Goal: Task Accomplishment & Management: Manage account settings

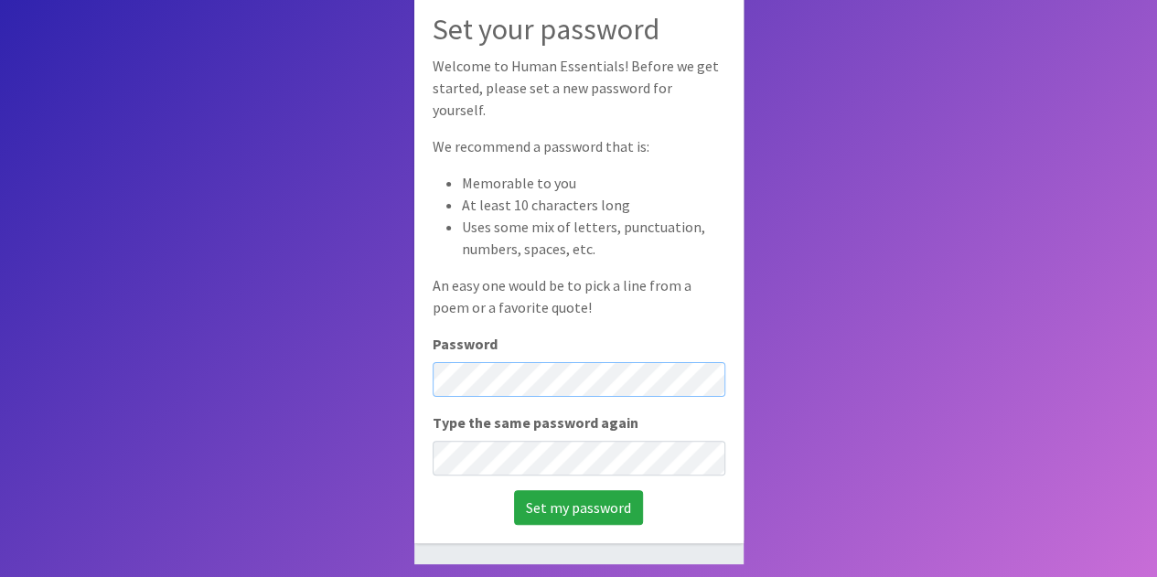
scroll to position [123, 0]
click at [678, 331] on div "Password" at bounding box center [578, 363] width 293 height 64
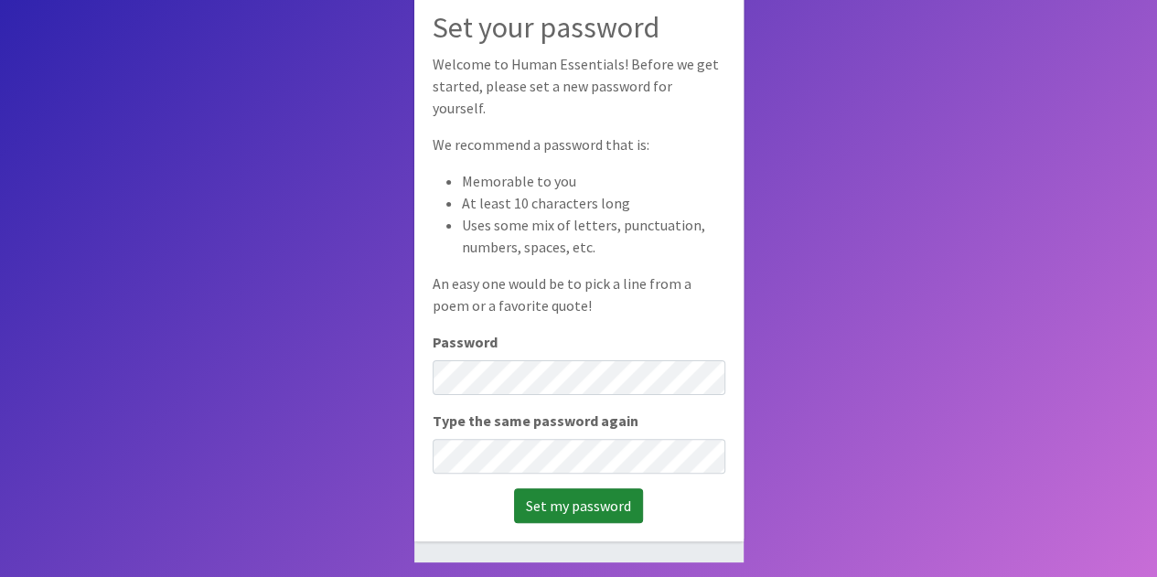
click at [540, 495] on input "Set my password" at bounding box center [578, 505] width 129 height 35
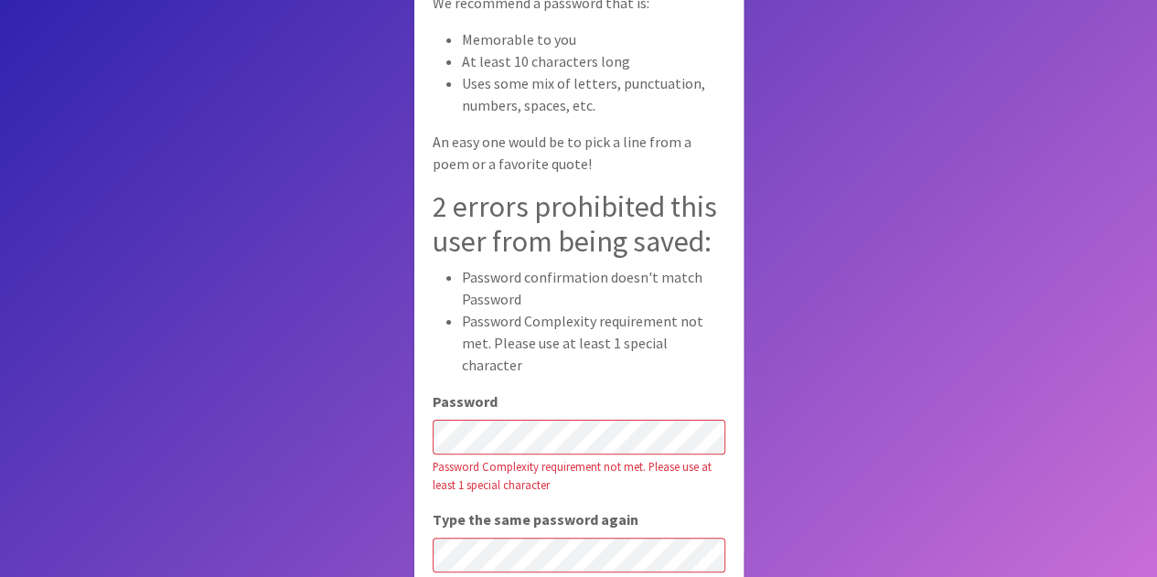
scroll to position [183, 0]
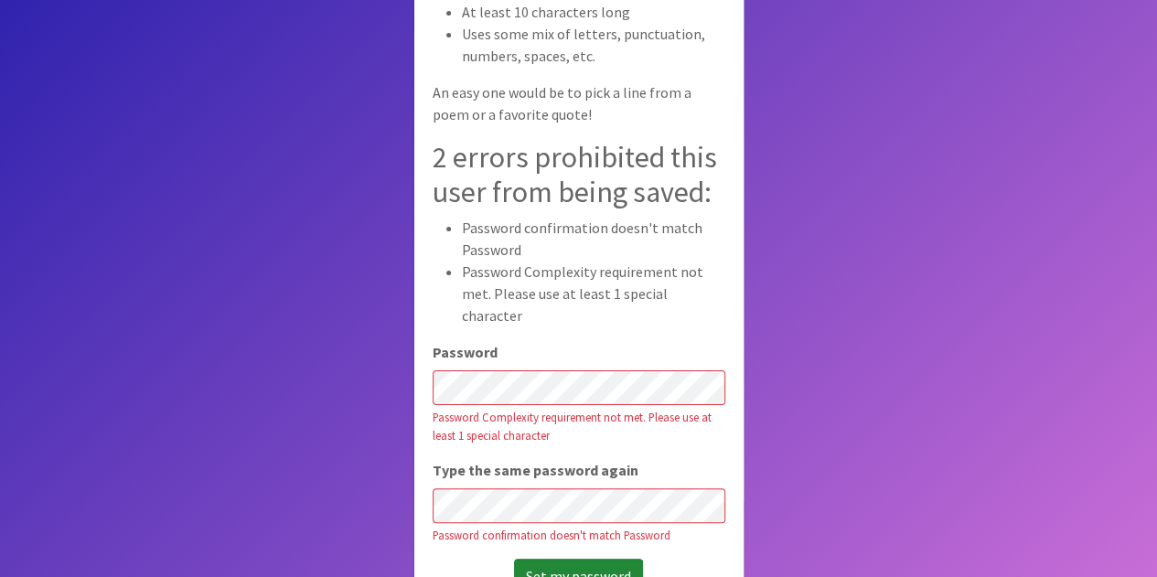
click at [560, 559] on input "Set my password" at bounding box center [578, 576] width 129 height 35
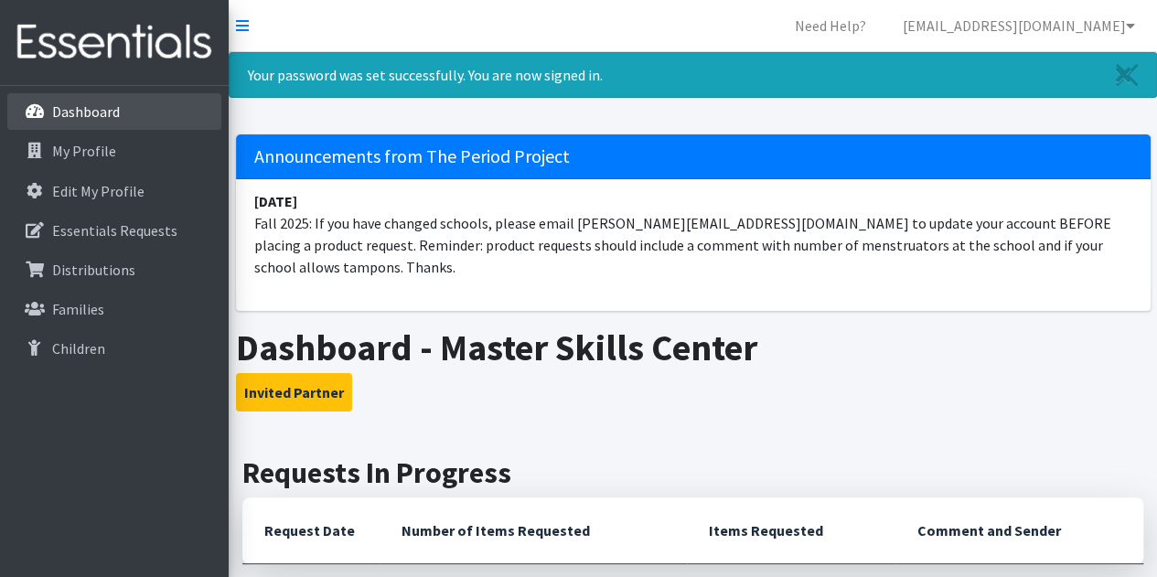
click at [97, 114] on p "Dashboard" at bounding box center [86, 111] width 68 height 18
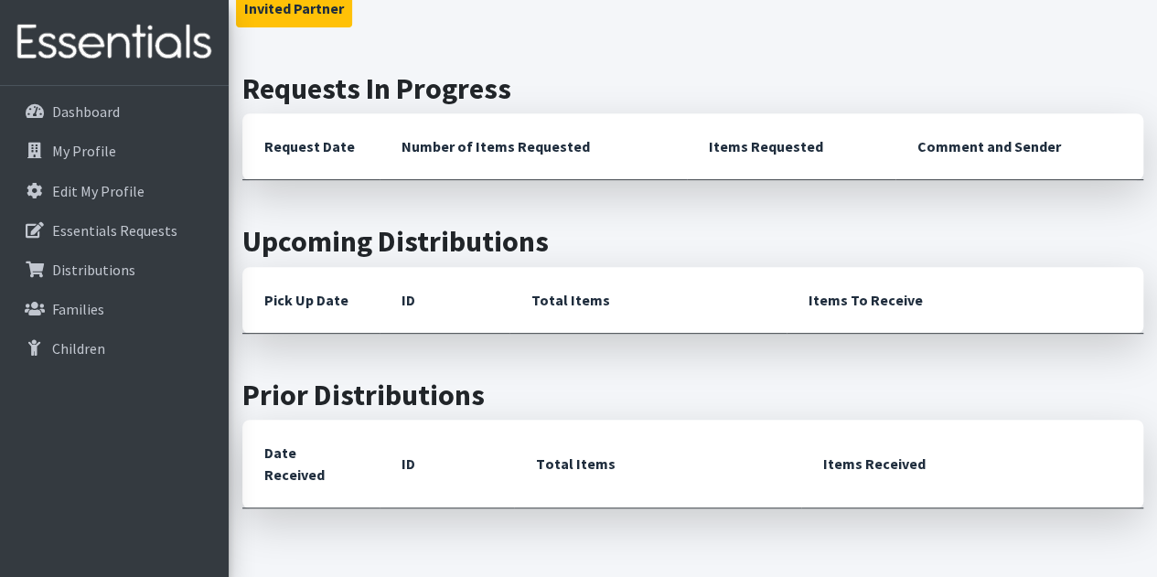
scroll to position [274, 0]
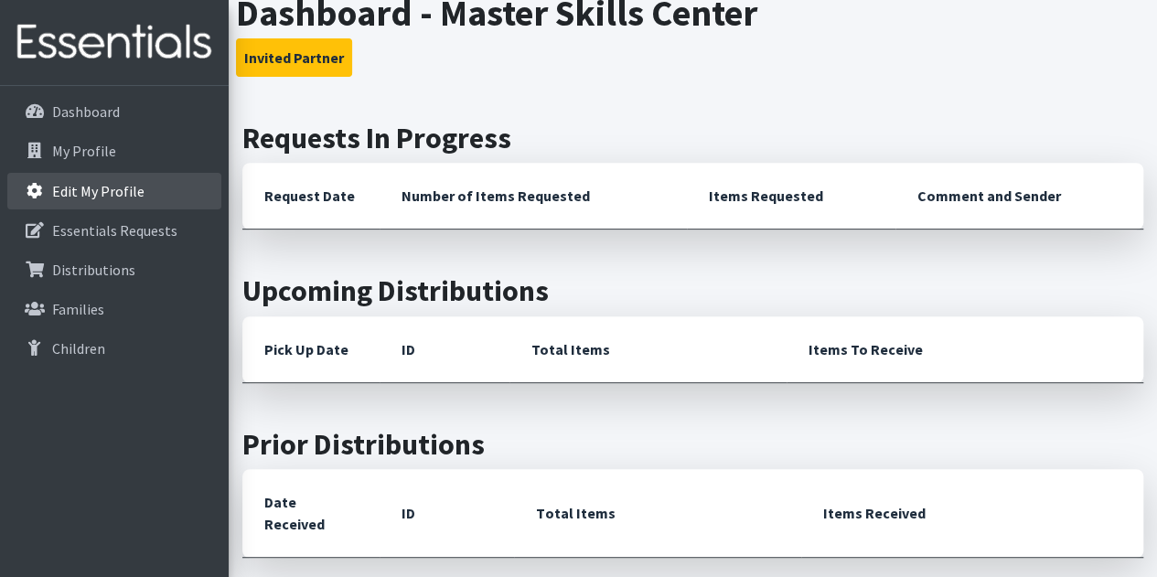
click at [99, 189] on p "Edit My Profile" at bounding box center [98, 191] width 92 height 18
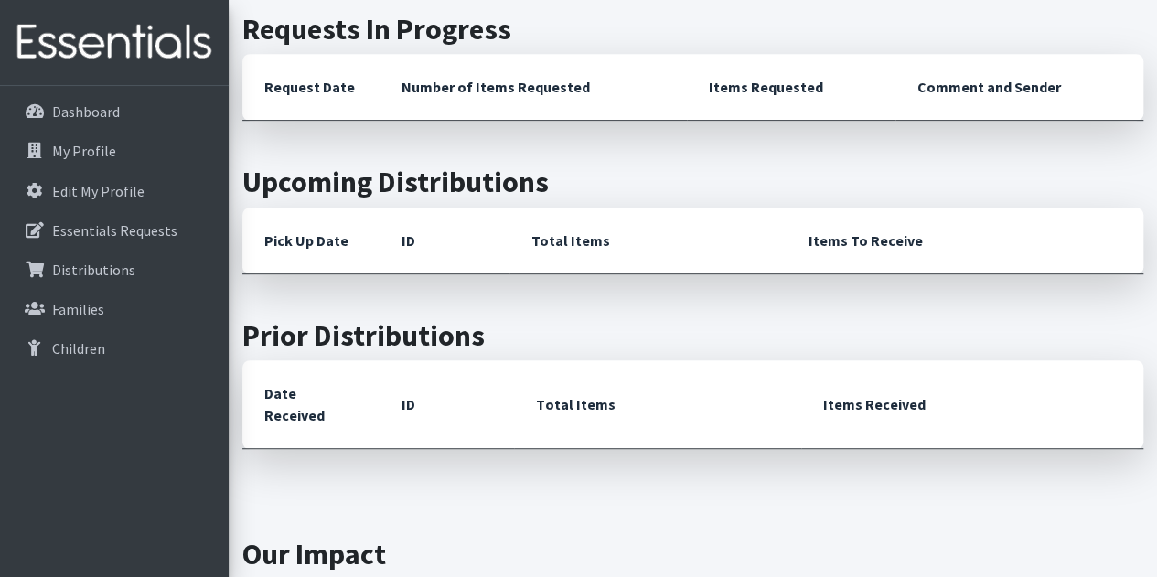
scroll to position [377, 0]
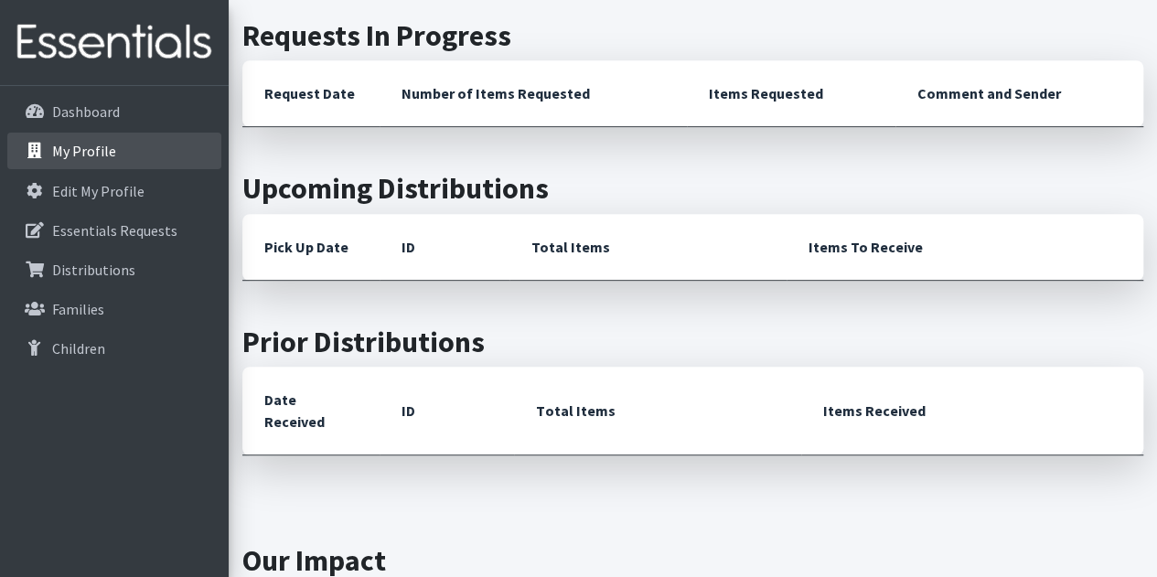
click at [101, 155] on p "My Profile" at bounding box center [84, 151] width 64 height 18
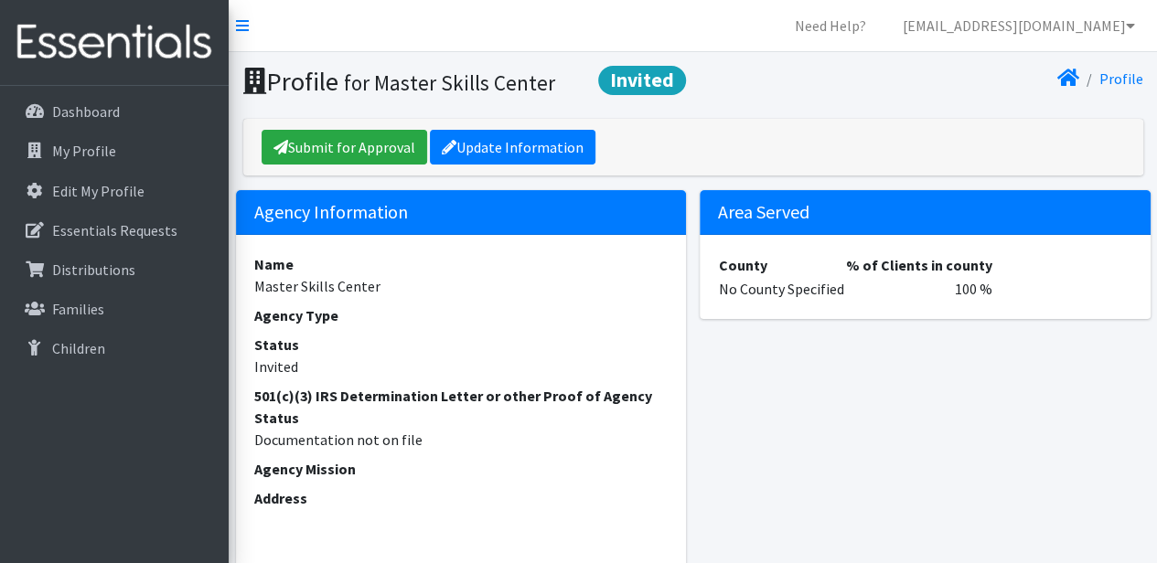
click at [737, 295] on td "No County Specified" at bounding box center [781, 289] width 127 height 24
click at [735, 295] on td "No County Specified" at bounding box center [781, 289] width 127 height 24
click at [728, 295] on td "No County Specified" at bounding box center [781, 289] width 127 height 24
click at [728, 293] on td "No County Specified" at bounding box center [781, 289] width 127 height 24
click at [728, 294] on td "No County Specified" at bounding box center [781, 289] width 127 height 24
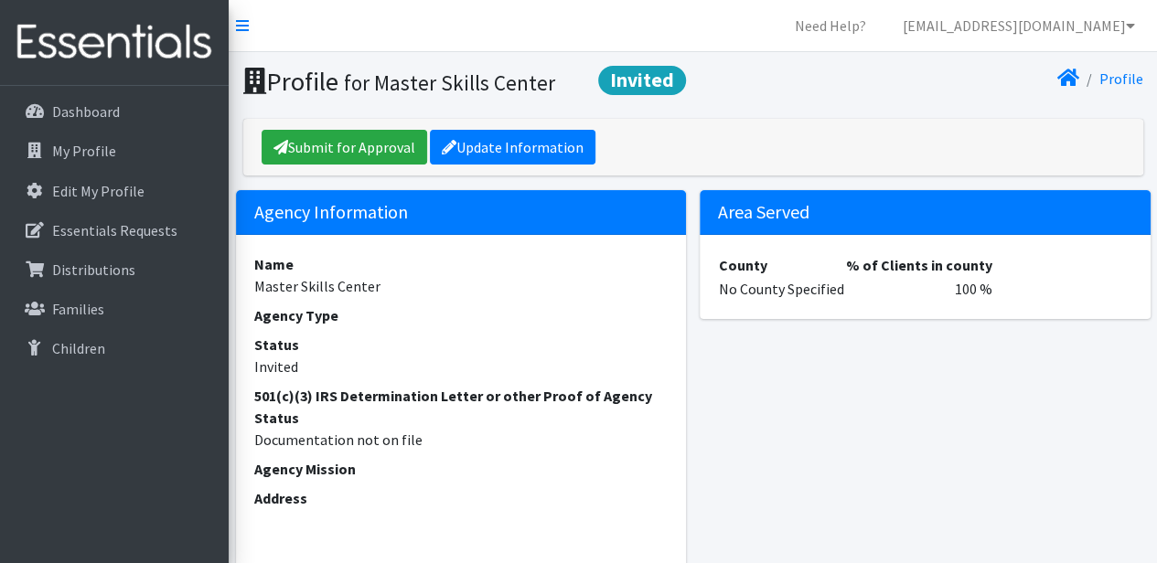
click at [406, 410] on dt "501(c)(3) IRS Determination Letter or other Proof of Agency Status" at bounding box center [461, 407] width 414 height 44
click at [477, 421] on dt "501(c)(3) IRS Determination Letter or other Proof of Agency Status" at bounding box center [461, 407] width 414 height 44
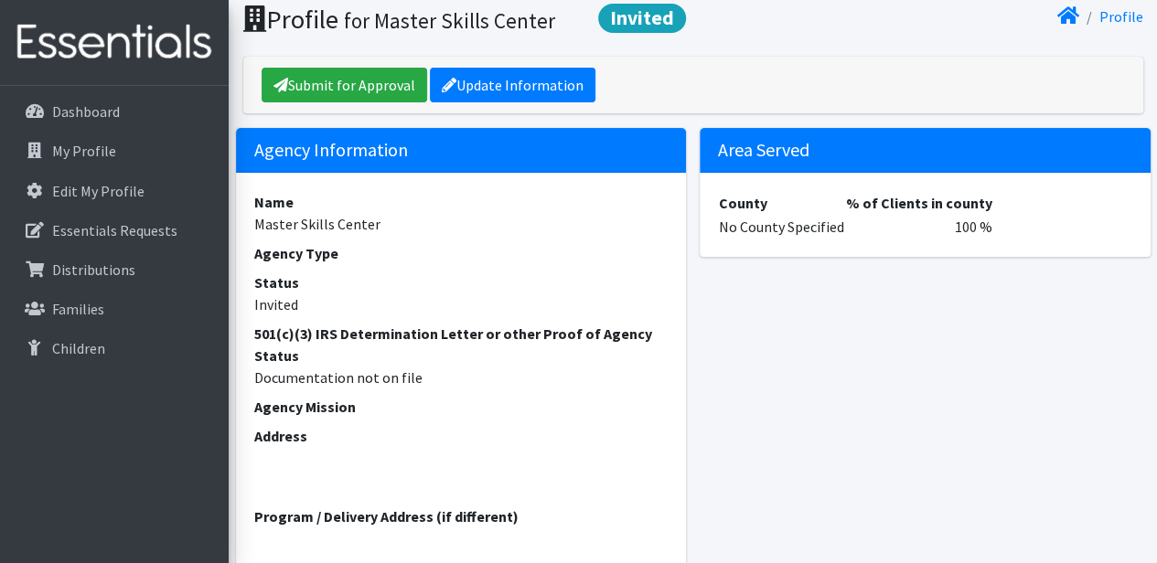
scroll to position [91, 0]
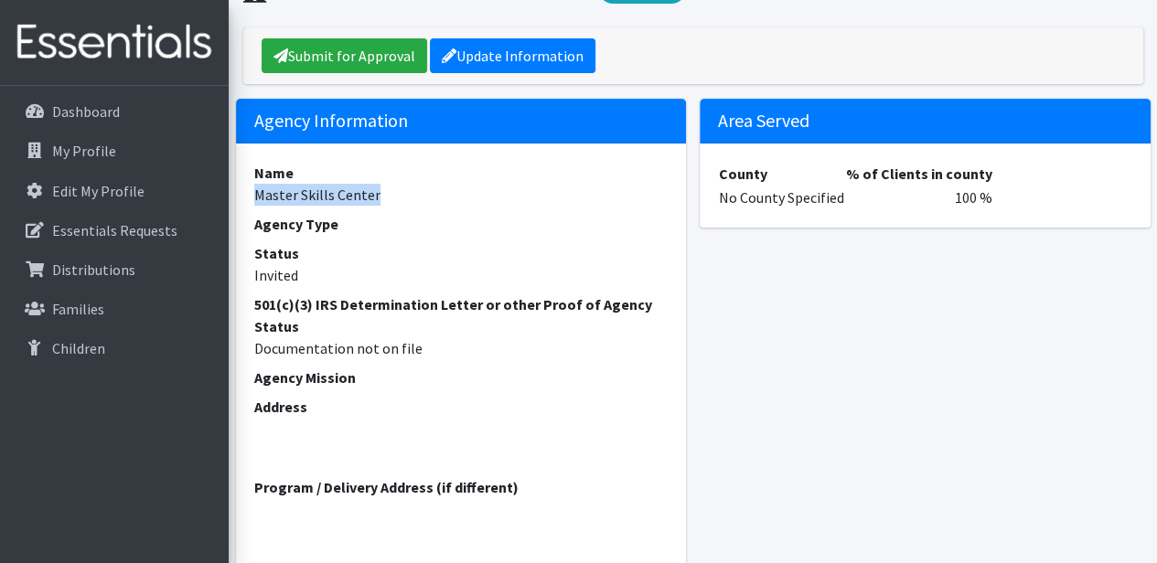
drag, startPoint x: 385, startPoint y: 180, endPoint x: 385, endPoint y: 191, distance: 11.0
click at [385, 191] on dl "Name Master Skills Center Agency Type Status Invited 501(c)(3) IRS Determinatio…" at bounding box center [461, 352] width 414 height 380
click at [384, 191] on dd "Master Skills Center" at bounding box center [461, 195] width 414 height 22
click at [381, 192] on dd "Master Skills Center" at bounding box center [461, 195] width 414 height 22
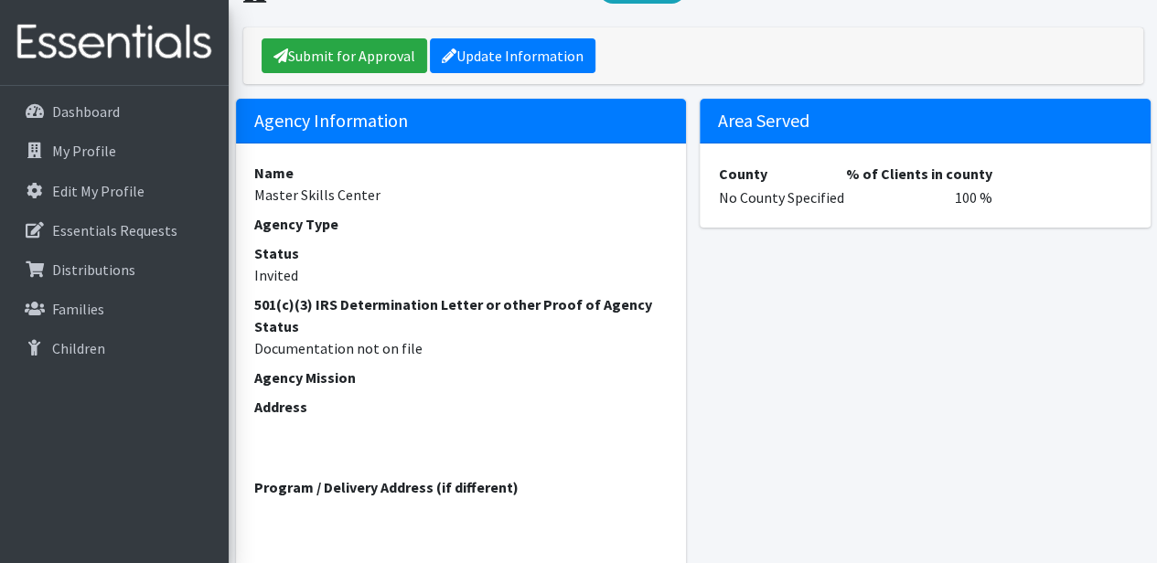
click at [378, 195] on dd "Master Skills Center" at bounding box center [461, 195] width 414 height 22
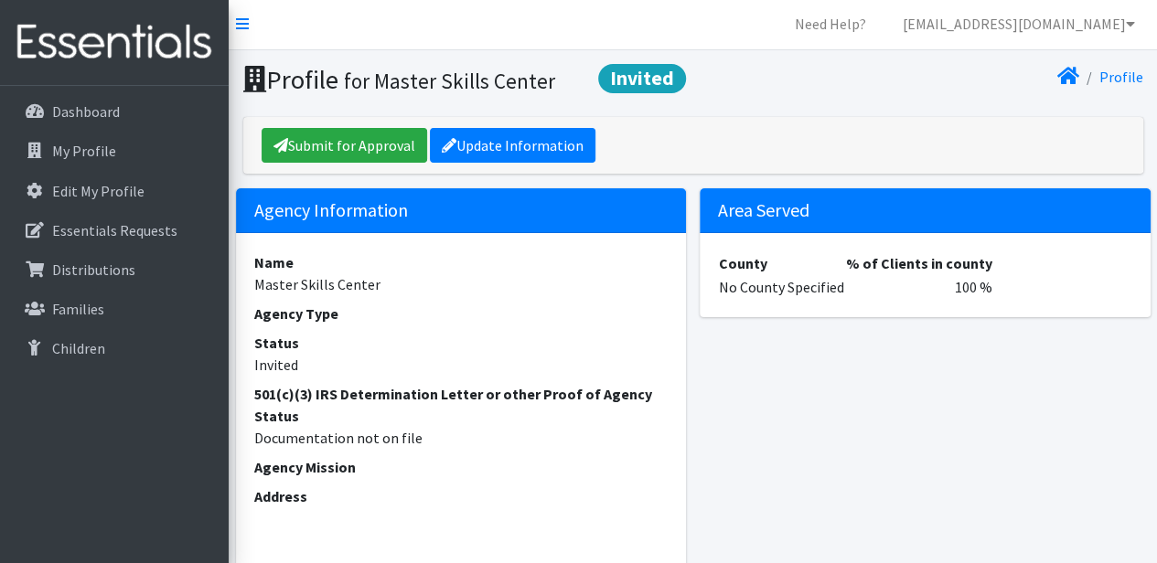
scroll to position [0, 0]
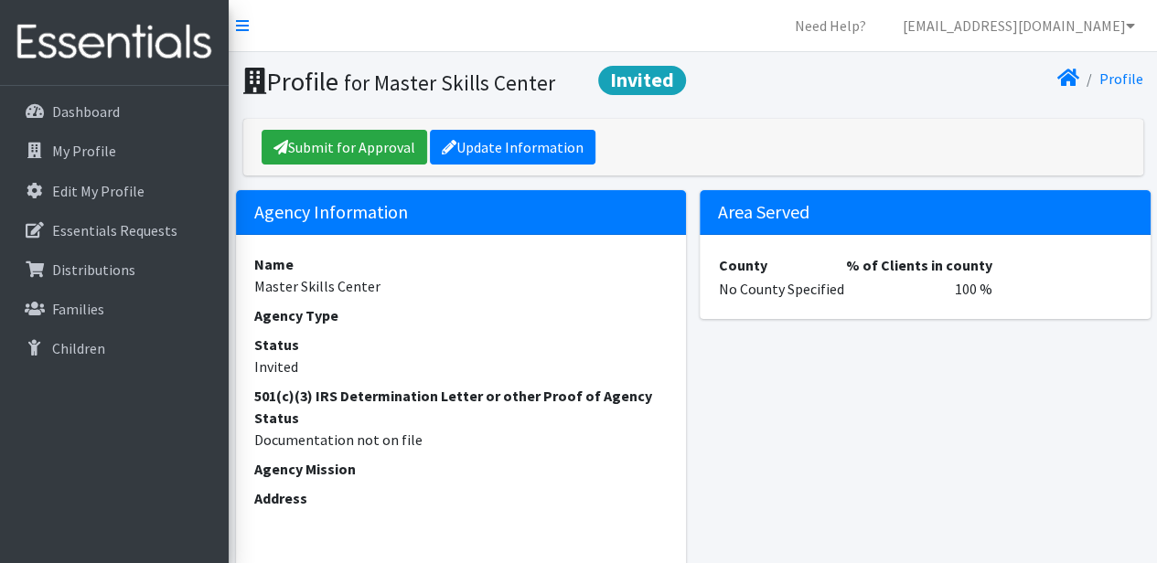
click at [380, 286] on dd "Master Skills Center" at bounding box center [461, 286] width 414 height 22
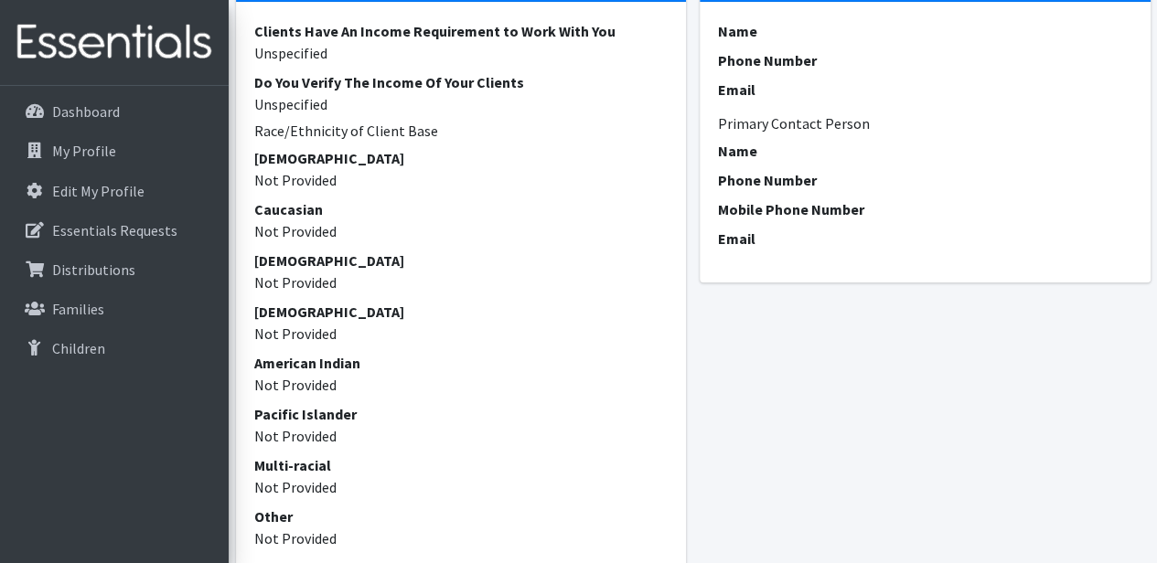
scroll to position [640, 0]
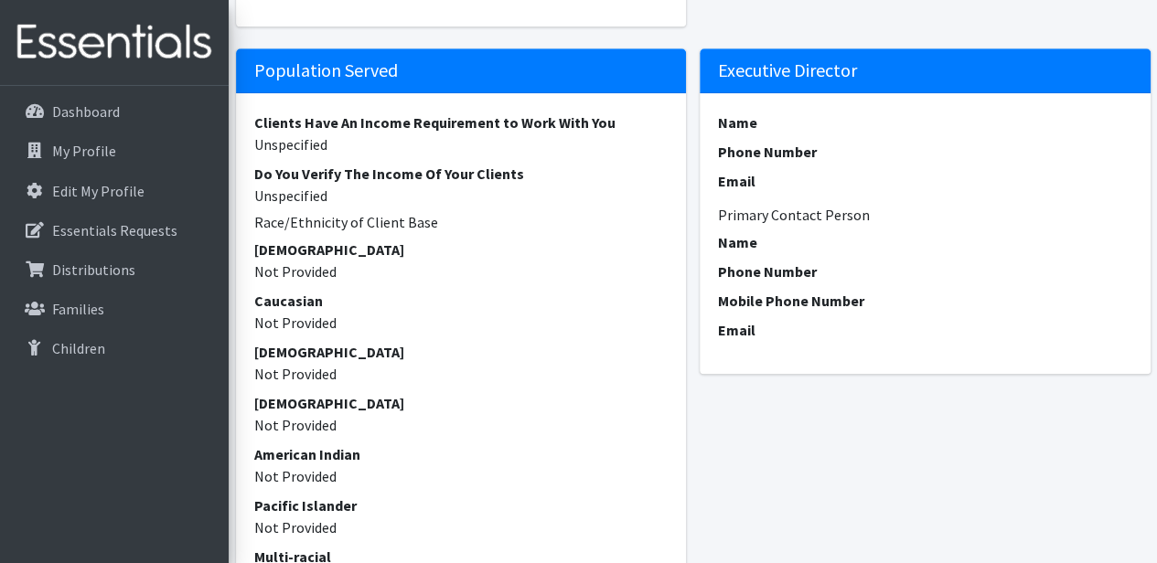
drag, startPoint x: 372, startPoint y: 251, endPoint x: 352, endPoint y: 251, distance: 20.1
click at [371, 251] on dt "African American" at bounding box center [461, 250] width 414 height 22
click at [318, 325] on span "Not Provided" at bounding box center [295, 323] width 82 height 18
click at [328, 381] on span "Not Provided" at bounding box center [295, 374] width 82 height 18
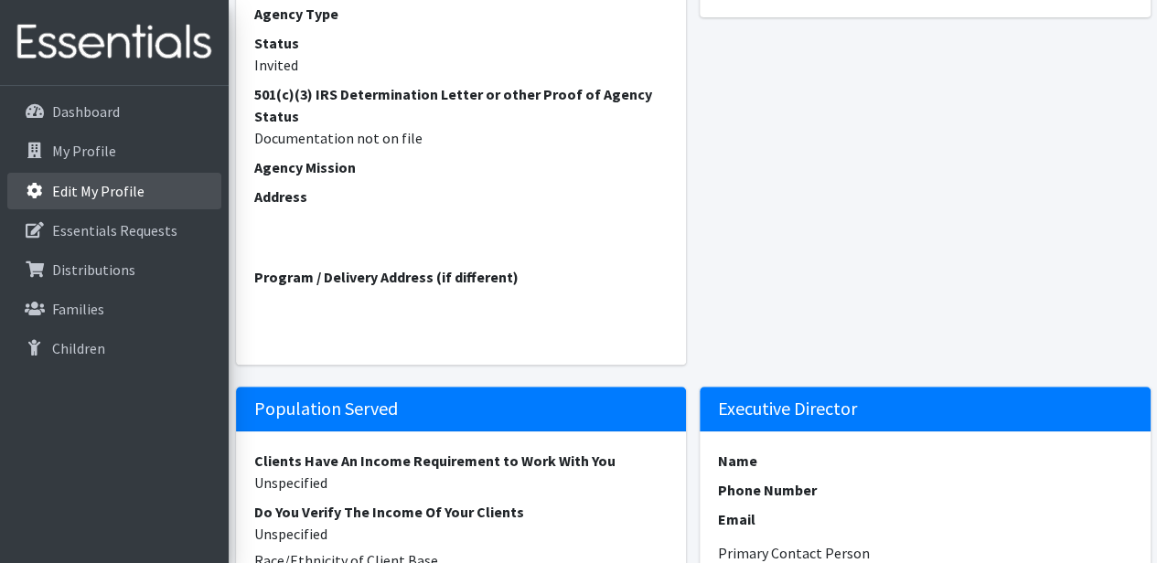
scroll to position [274, 0]
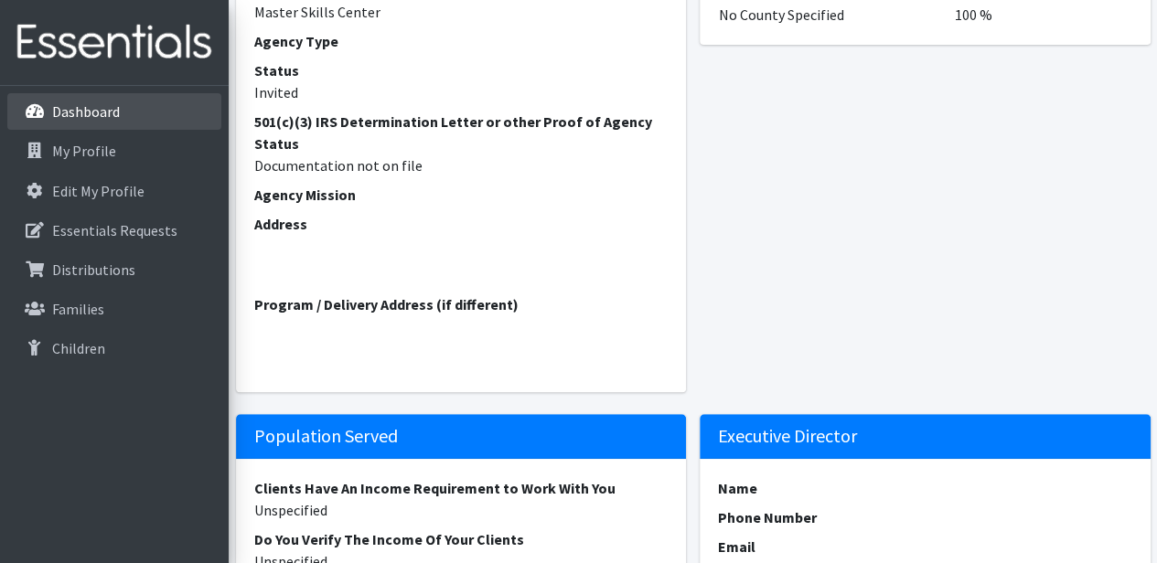
click at [99, 113] on p "Dashboard" at bounding box center [86, 111] width 68 height 18
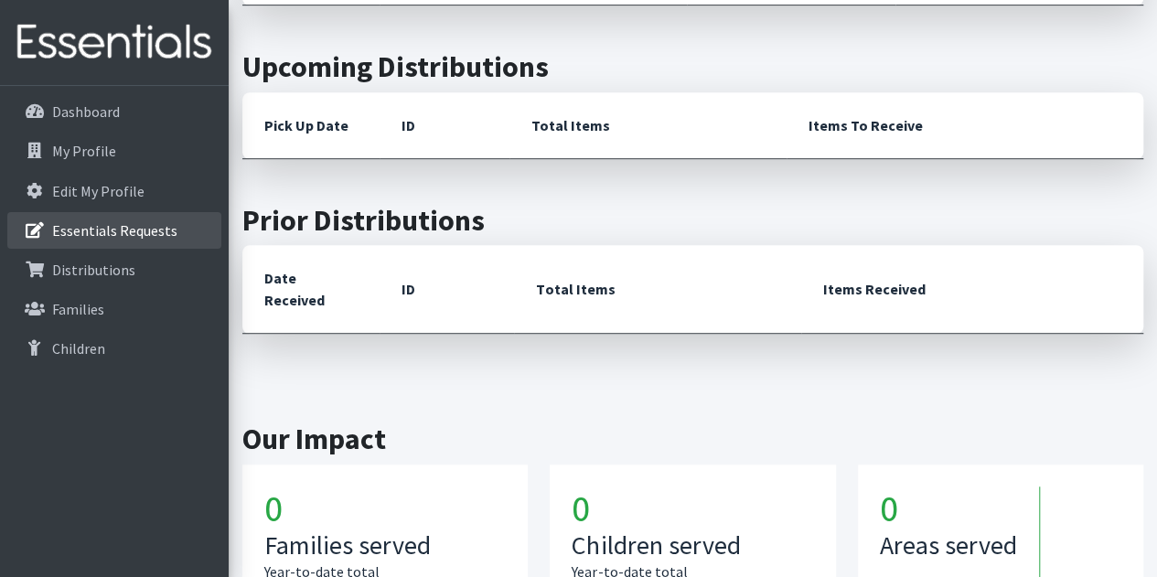
scroll to position [457, 0]
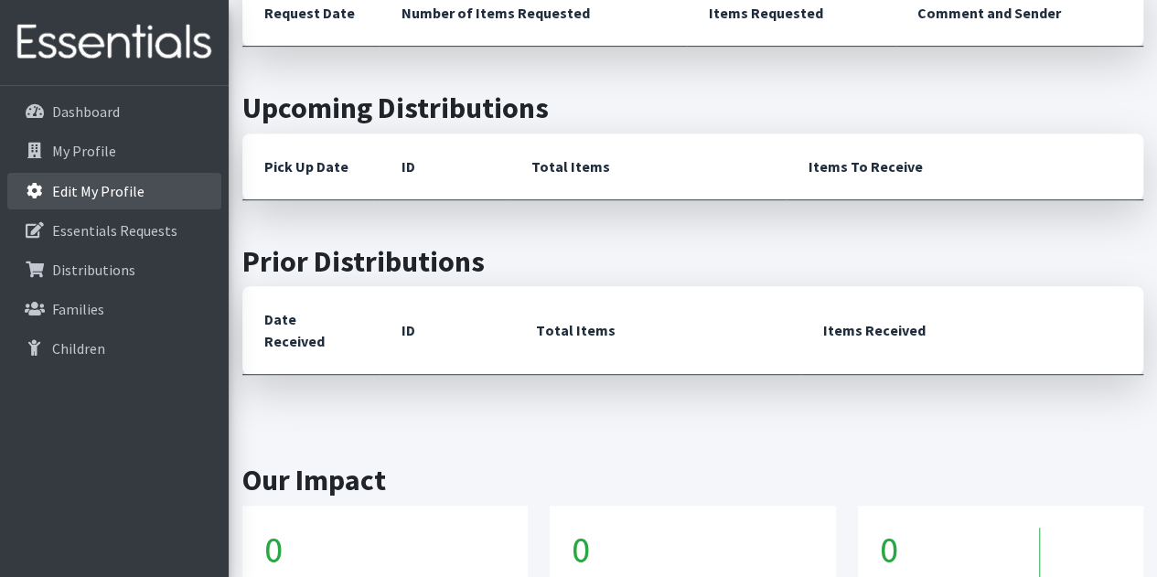
click at [123, 192] on p "Edit My Profile" at bounding box center [98, 191] width 92 height 18
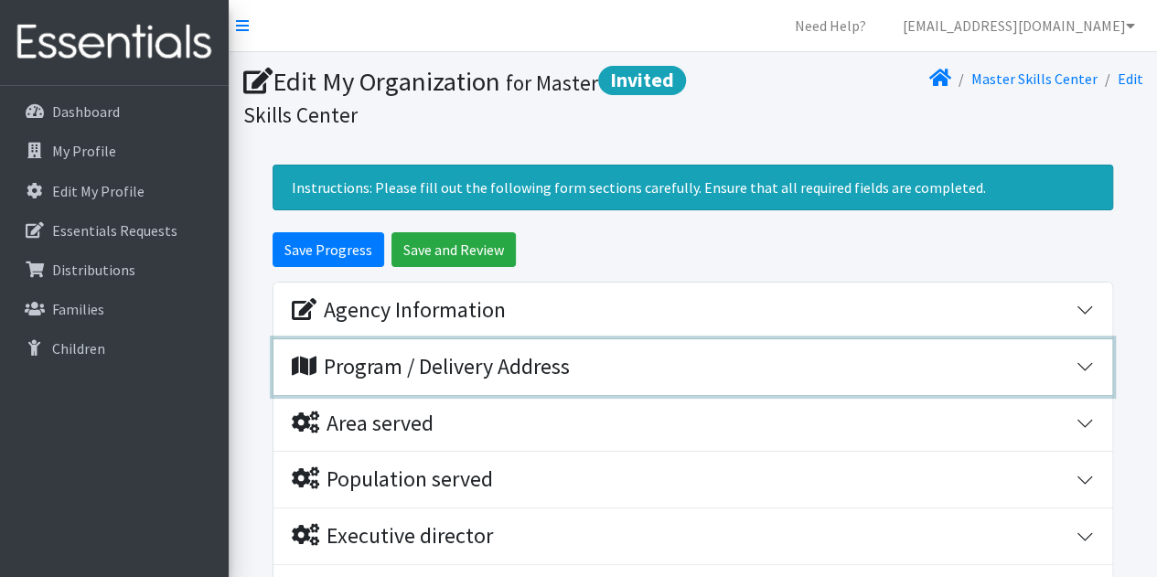
click at [400, 364] on div "Program / Delivery Address" at bounding box center [431, 367] width 278 height 27
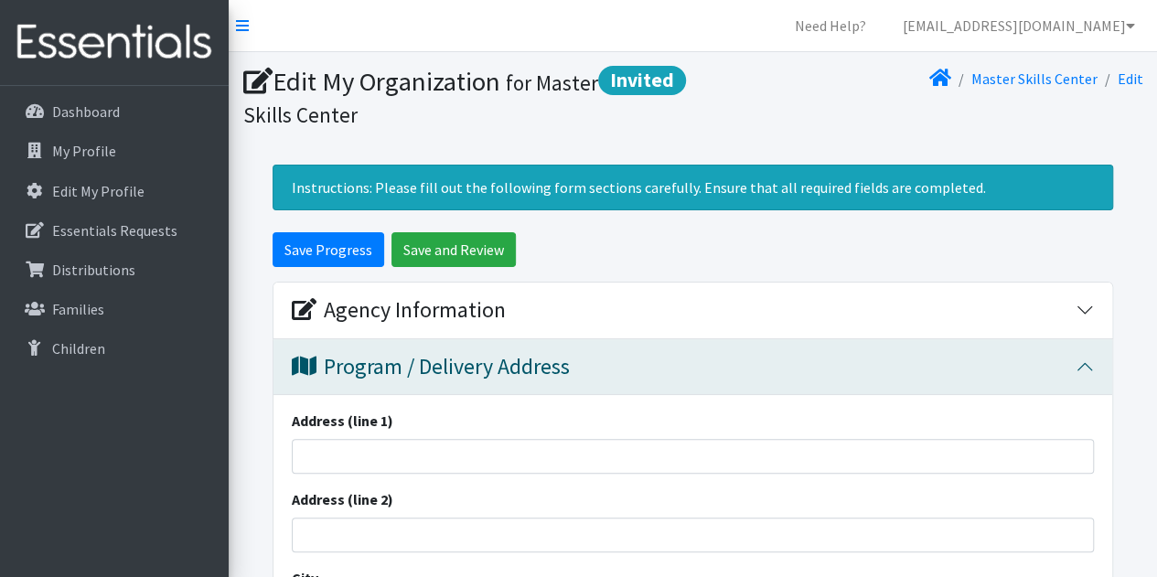
click at [263, 80] on icon at bounding box center [257, 82] width 29 height 27
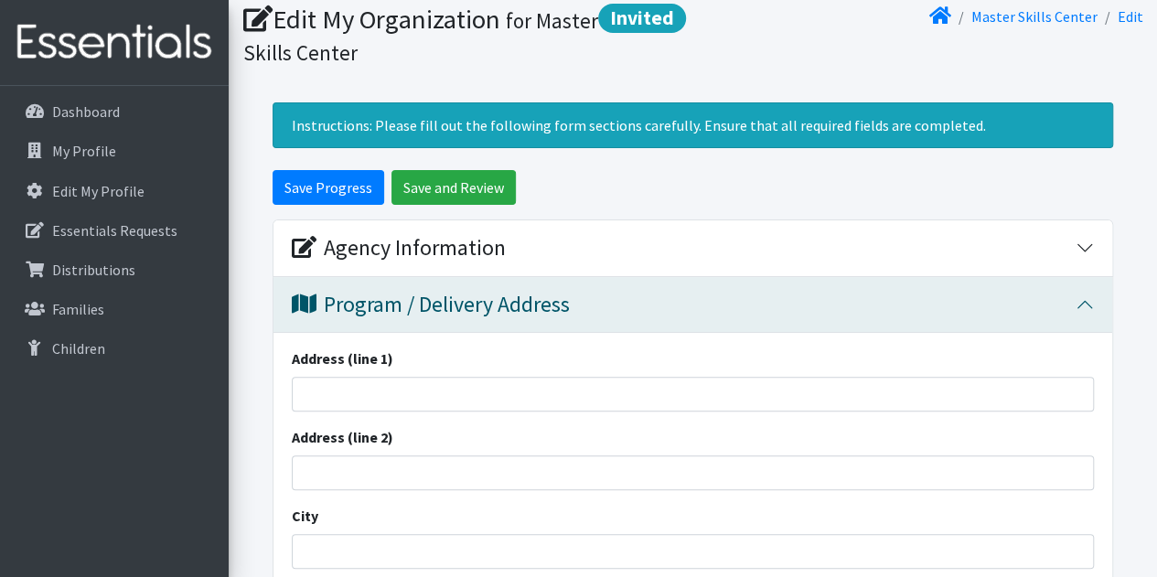
scroll to position [91, 0]
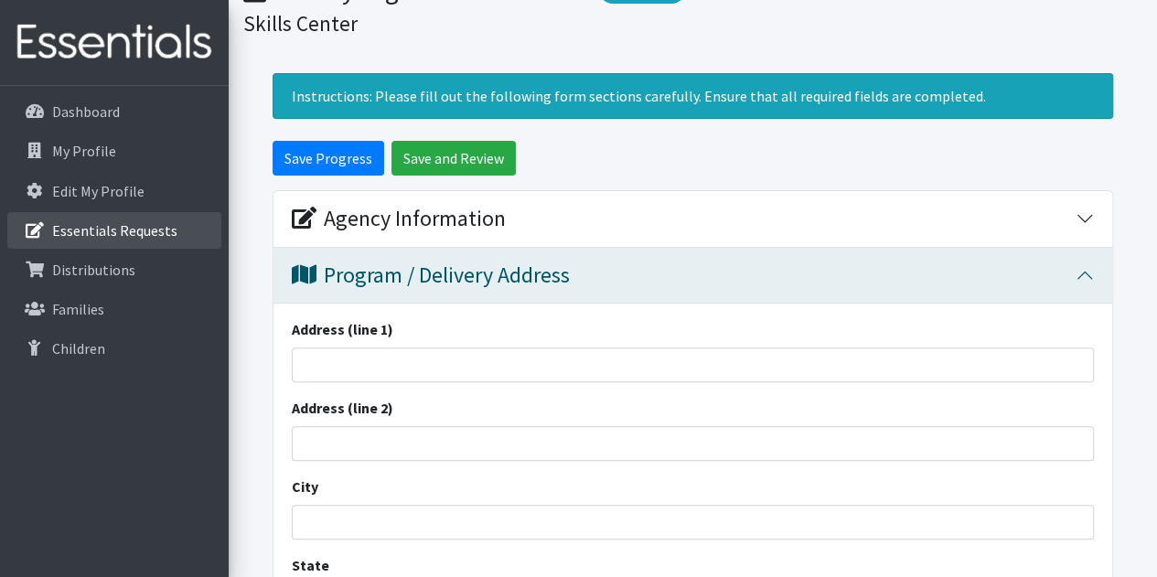
click at [100, 230] on p "Essentials Requests" at bounding box center [114, 230] width 125 height 18
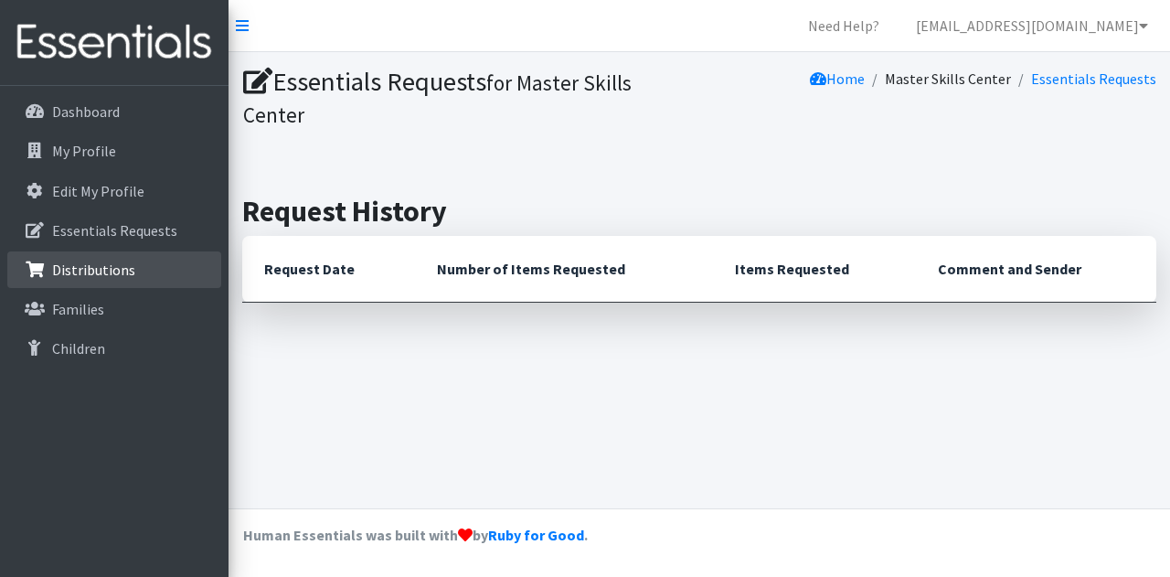
click at [106, 272] on p "Distributions" at bounding box center [93, 270] width 83 height 18
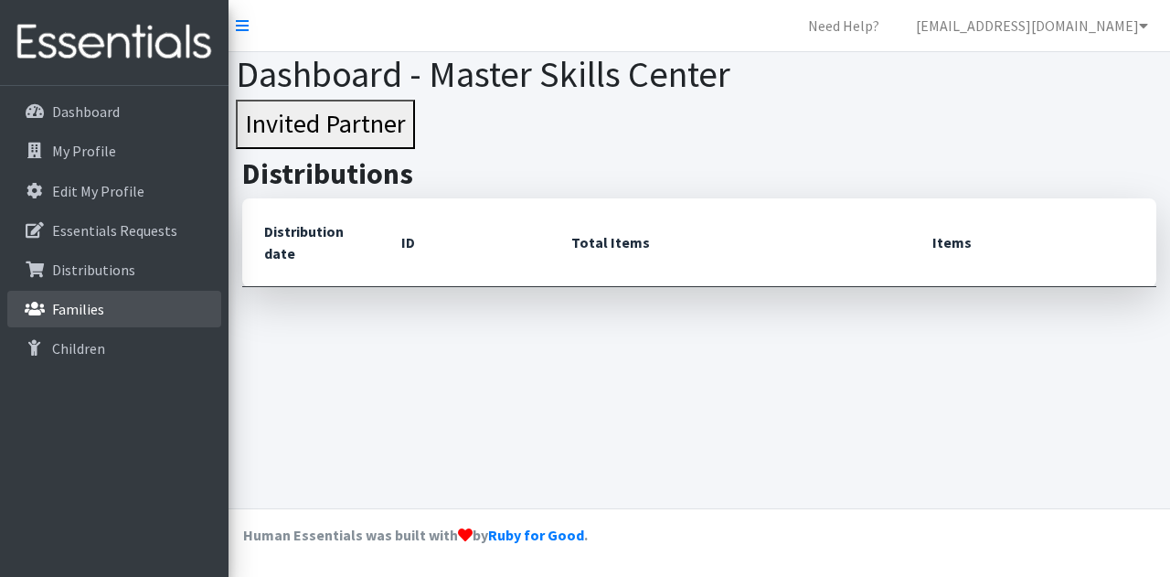
click at [93, 305] on p "Families" at bounding box center [78, 309] width 52 height 18
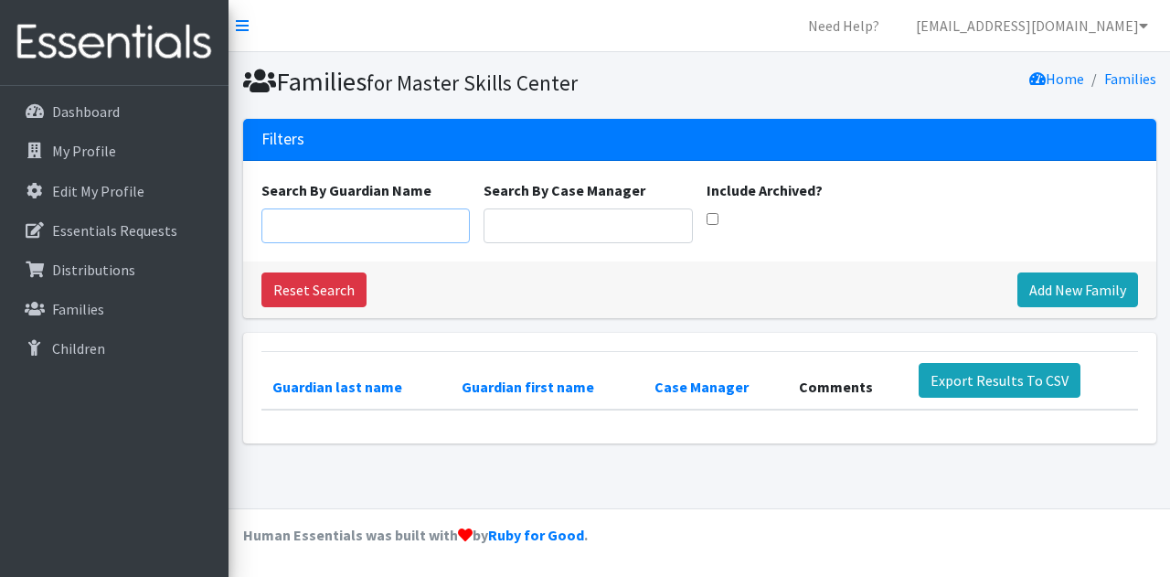
drag, startPoint x: 361, startPoint y: 231, endPoint x: 358, endPoint y: 158, distance: 73.2
drag, startPoint x: 358, startPoint y: 158, endPoint x: 306, endPoint y: 219, distance: 80.4
click at [306, 219] on input "Search By Guardian Name" at bounding box center [365, 225] width 209 height 35
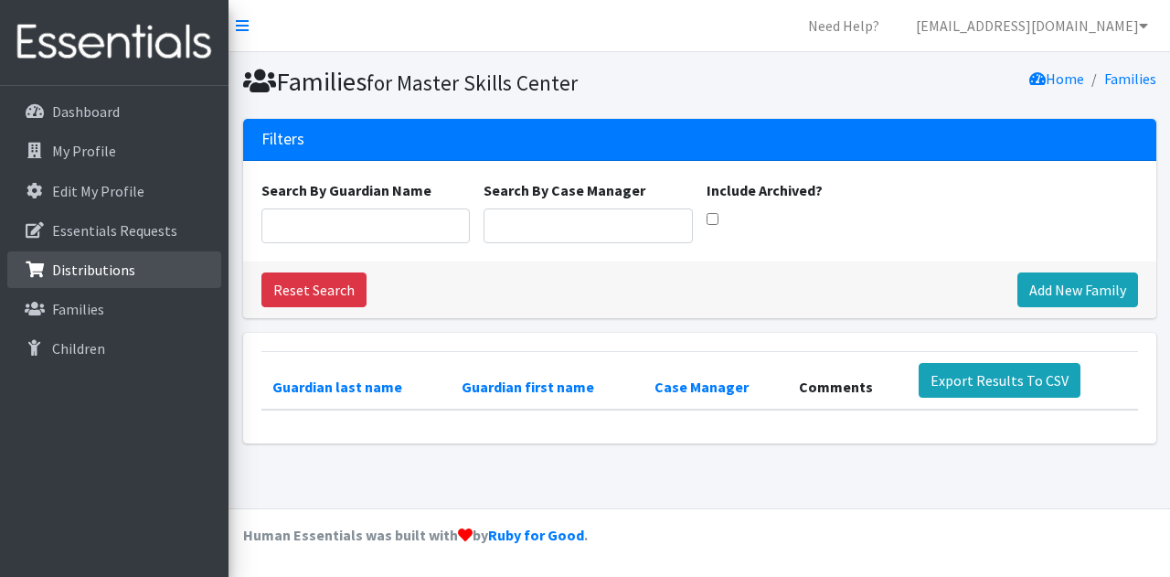
click at [86, 267] on p "Distributions" at bounding box center [93, 270] width 83 height 18
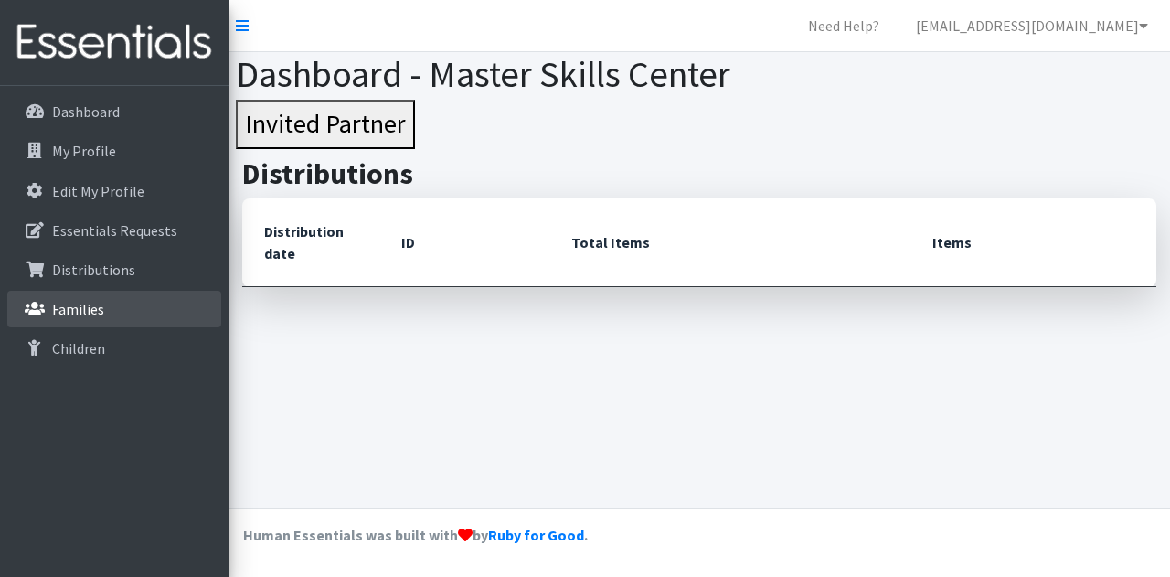
click at [75, 306] on p "Families" at bounding box center [78, 309] width 52 height 18
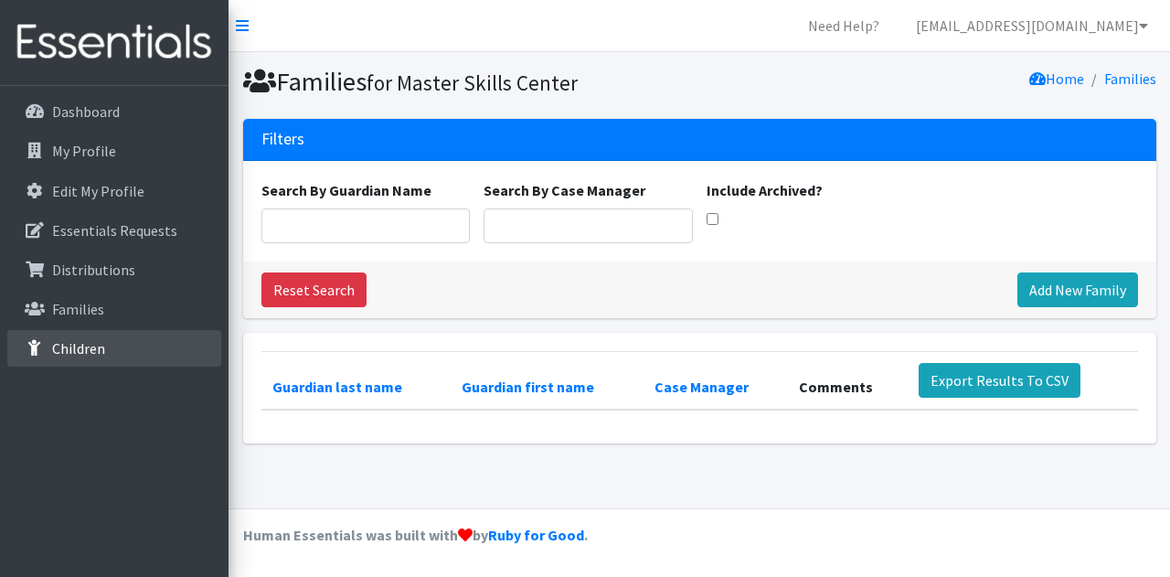
click at [80, 345] on p "Children" at bounding box center [78, 348] width 53 height 18
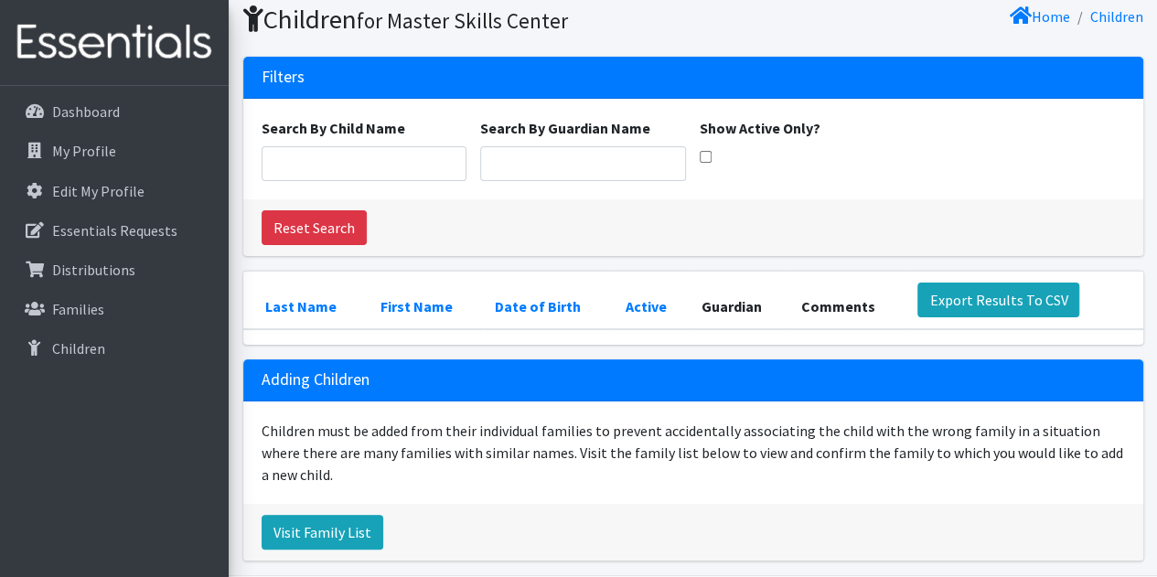
scroll to position [34, 0]
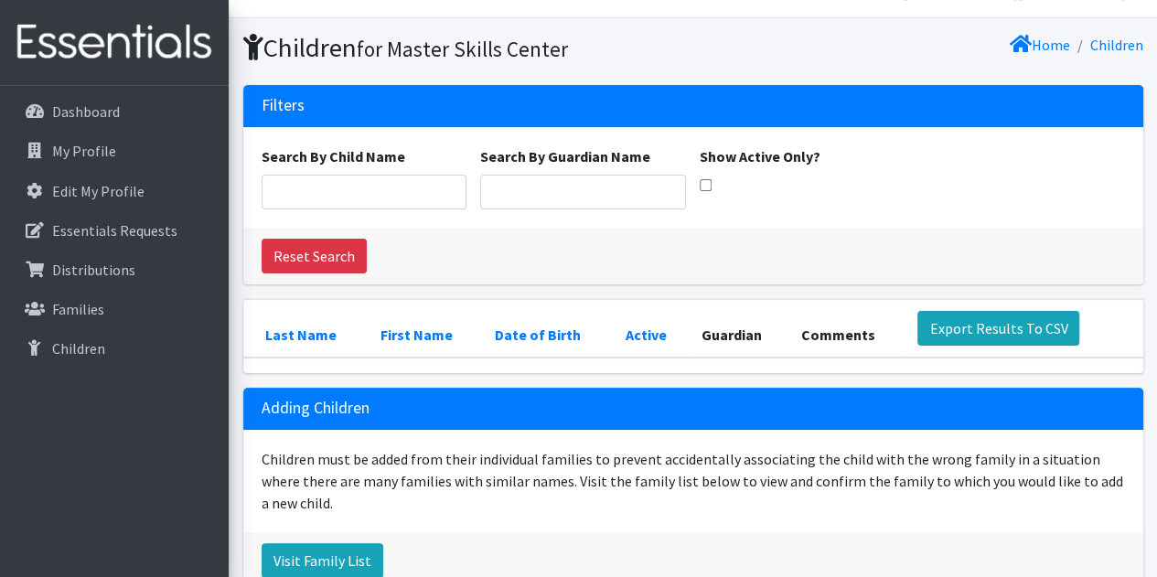
drag, startPoint x: 634, startPoint y: 261, endPoint x: 567, endPoint y: 247, distance: 69.0
click at [530, 244] on div "Reset Search" at bounding box center [693, 256] width 900 height 57
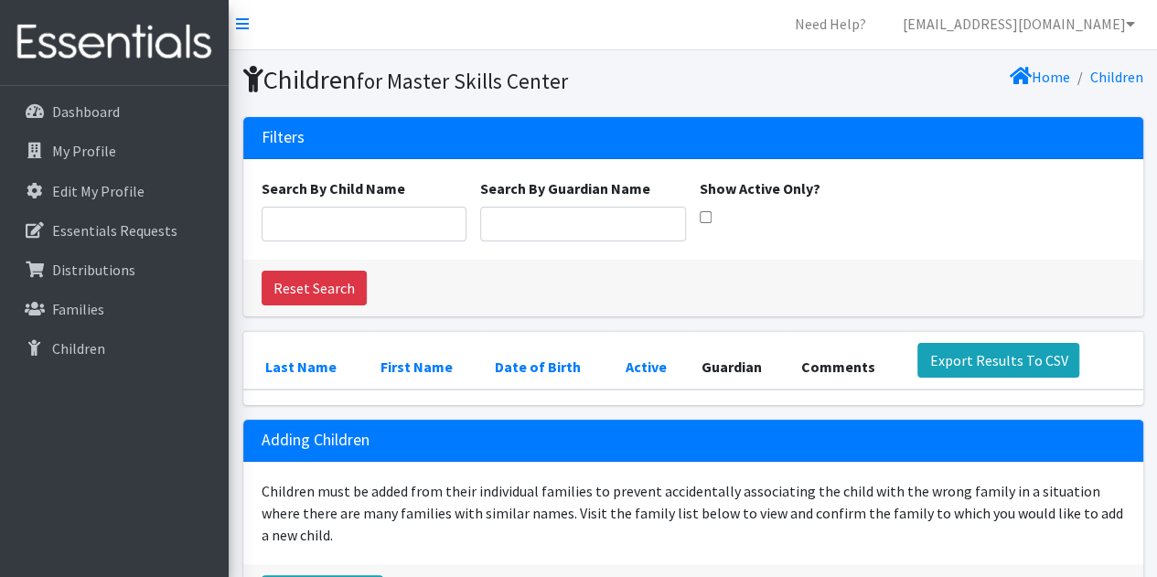
scroll to position [0, 0]
